Goal: Information Seeking & Learning: Learn about a topic

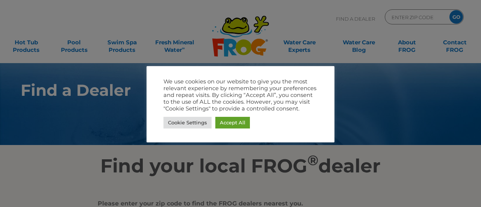
click at [233, 125] on link "Accept All" at bounding box center [232, 123] width 35 height 12
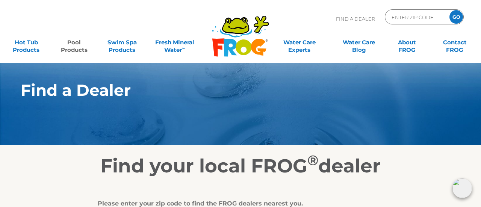
click at [73, 44] on link "Pool Products" at bounding box center [74, 42] width 37 height 15
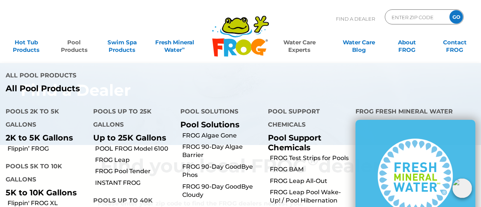
click at [303, 44] on link "Water Care Experts" at bounding box center [299, 42] width 61 height 15
click at [306, 44] on link "Water Care Experts" at bounding box center [299, 42] width 61 height 15
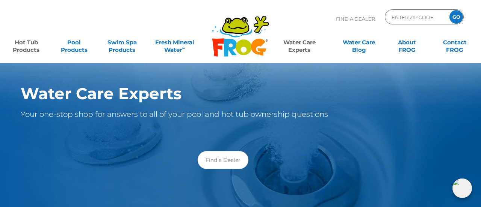
click at [23, 50] on link "Hot Tub Products" at bounding box center [26, 42] width 37 height 15
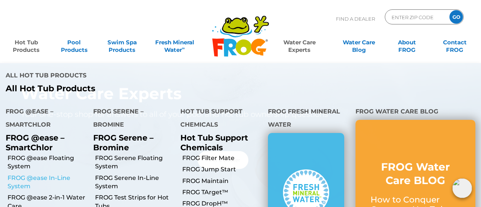
click at [32, 174] on link "FROG @ease In-Line System" at bounding box center [48, 182] width 80 height 17
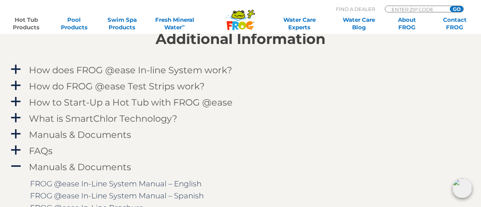
scroll to position [751, 0]
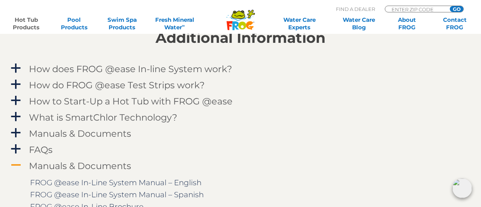
click at [13, 171] on link "A Manuals & Documents" at bounding box center [240, 166] width 462 height 14
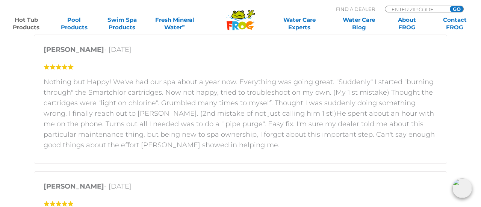
scroll to position [1317, 0]
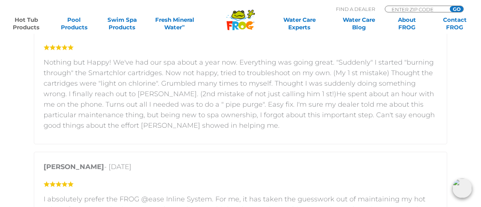
scroll to position [1336, 0]
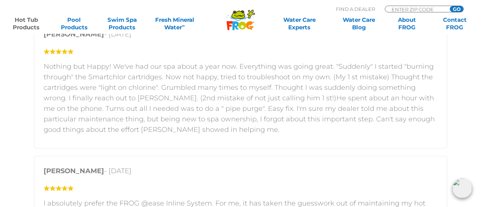
scroll to position [1334, 0]
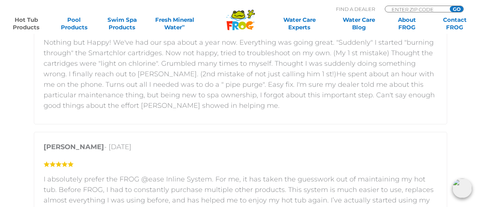
click at [20, 162] on div "Customer Reviews 5 star = 44% 4 star = 13% 3 star = 19% 2 star = 9% 1 star = 15…" at bounding box center [240, 193] width 451 height 876
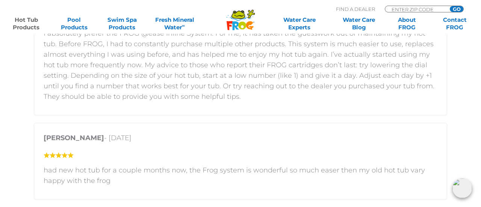
scroll to position [1503, 0]
